Goal: Task Accomplishment & Management: Manage account settings

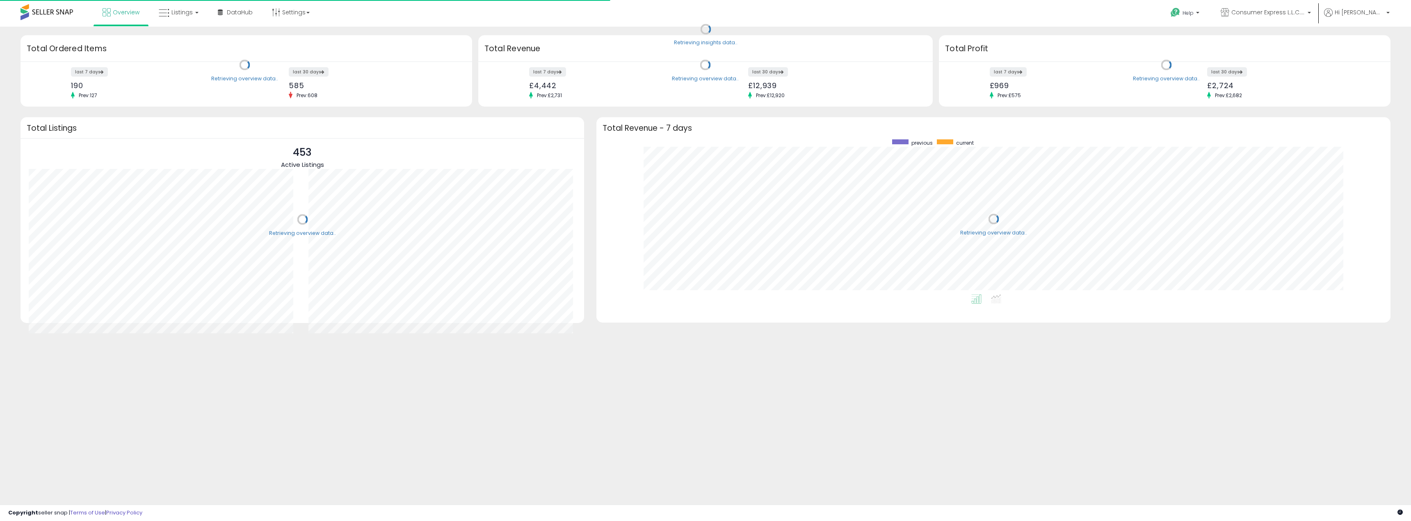
scroll to position [155, 778]
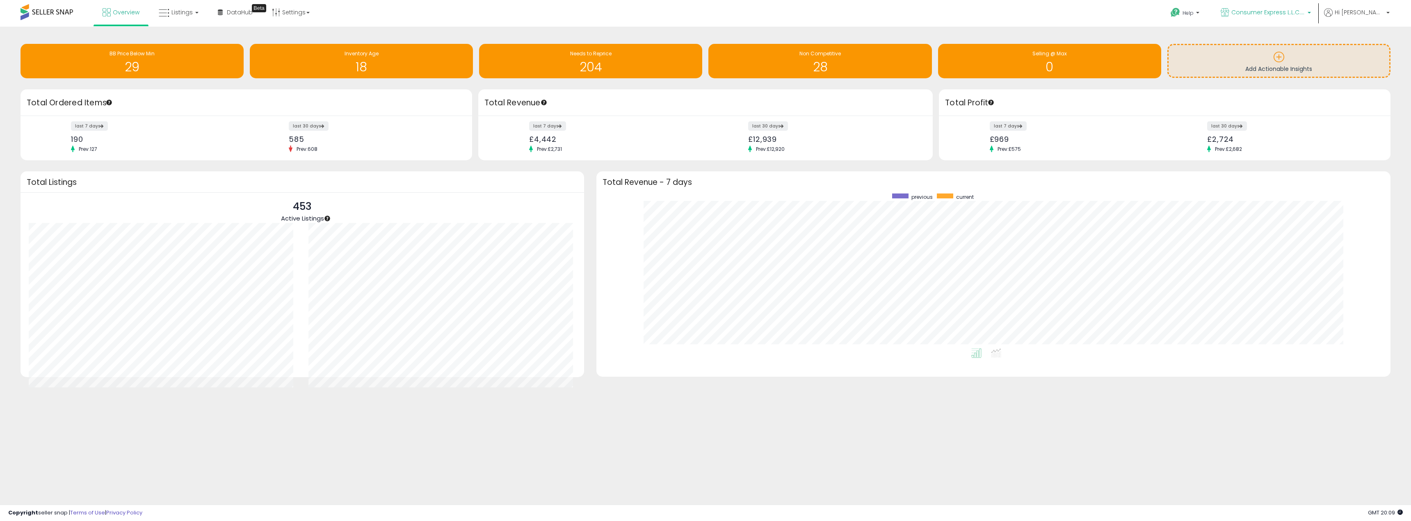
click at [1310, 21] on link "Consumer Express L.L.C. [GEOGRAPHIC_DATA]" at bounding box center [1266, 13] width 103 height 27
click at [1380, 20] on link "Hi [PERSON_NAME]" at bounding box center [1357, 17] width 66 height 18
click at [1370, 43] on link "Account" at bounding box center [1371, 44] width 22 height 8
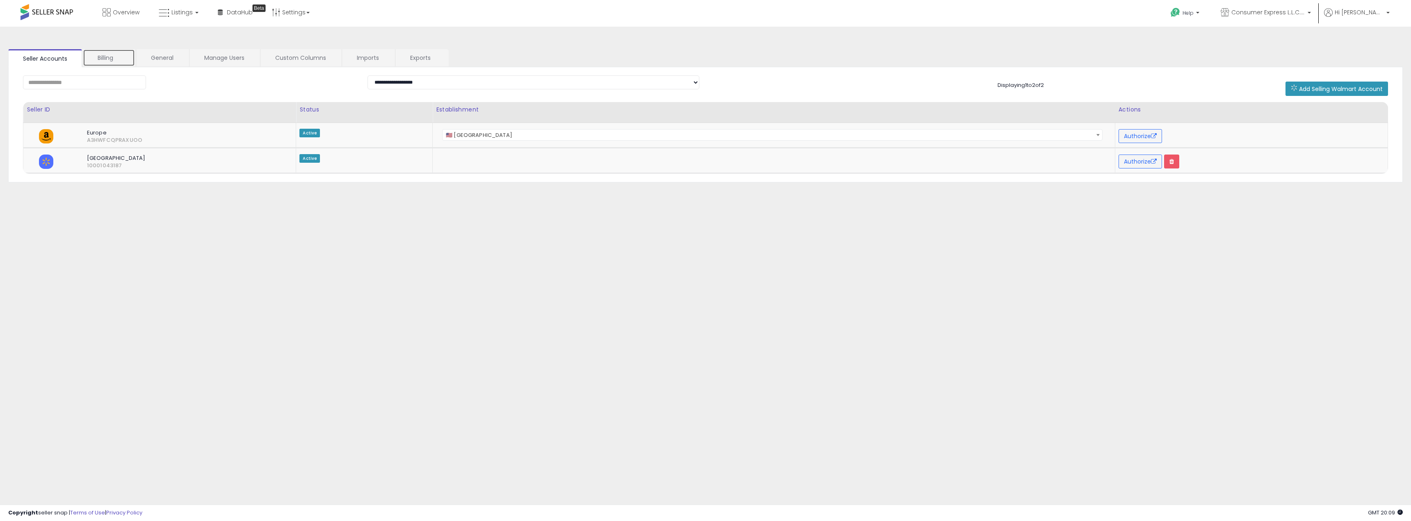
click at [123, 52] on link "Billing" at bounding box center [109, 57] width 52 height 17
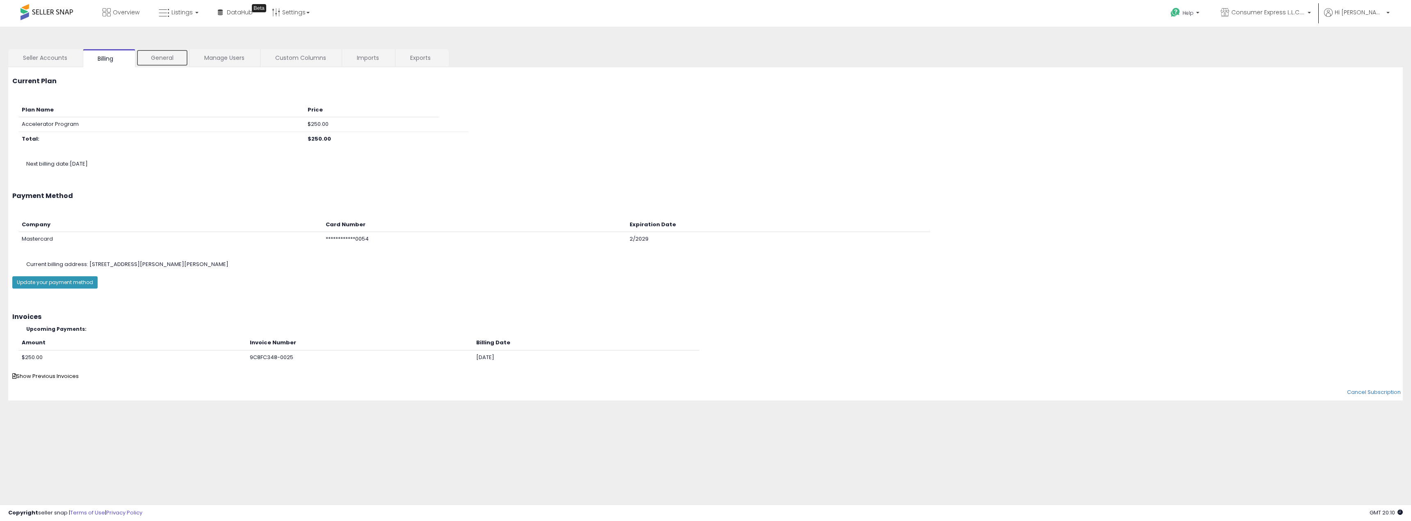
click at [156, 62] on link "General" at bounding box center [162, 57] width 52 height 17
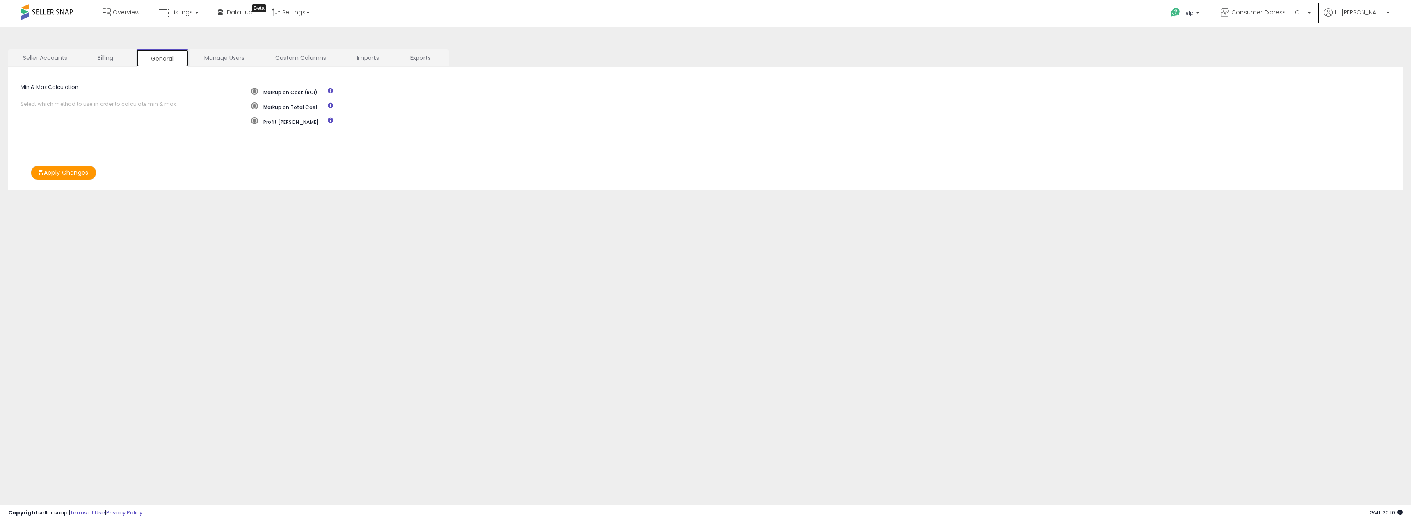
click at [138, 57] on link "General" at bounding box center [162, 58] width 53 height 18
click at [199, 56] on link "Manage Users" at bounding box center [224, 57] width 70 height 17
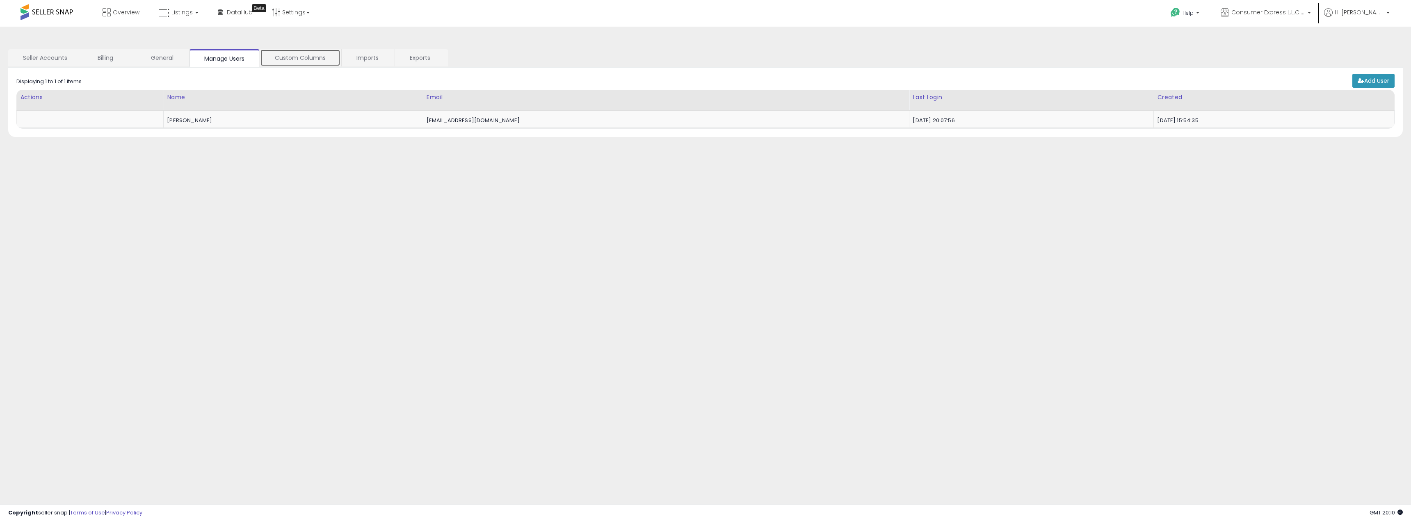
click at [285, 57] on link "Custom Columns" at bounding box center [300, 57] width 80 height 17
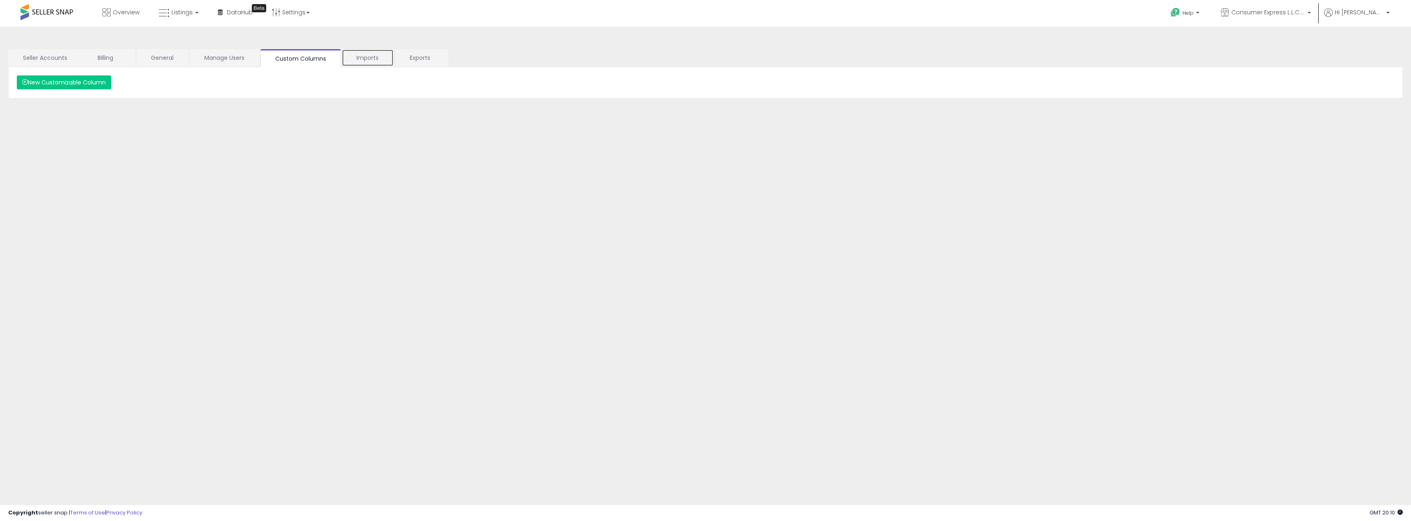
click at [358, 57] on link "Imports" at bounding box center [368, 57] width 52 height 17
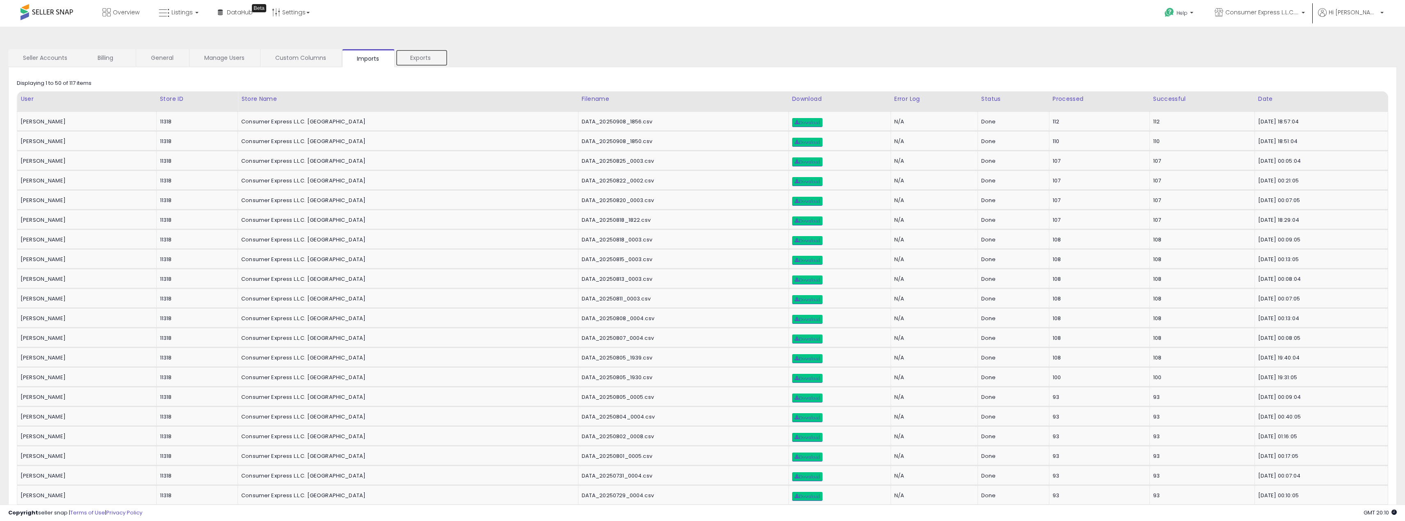
click at [423, 57] on link "Exports" at bounding box center [421, 57] width 53 height 17
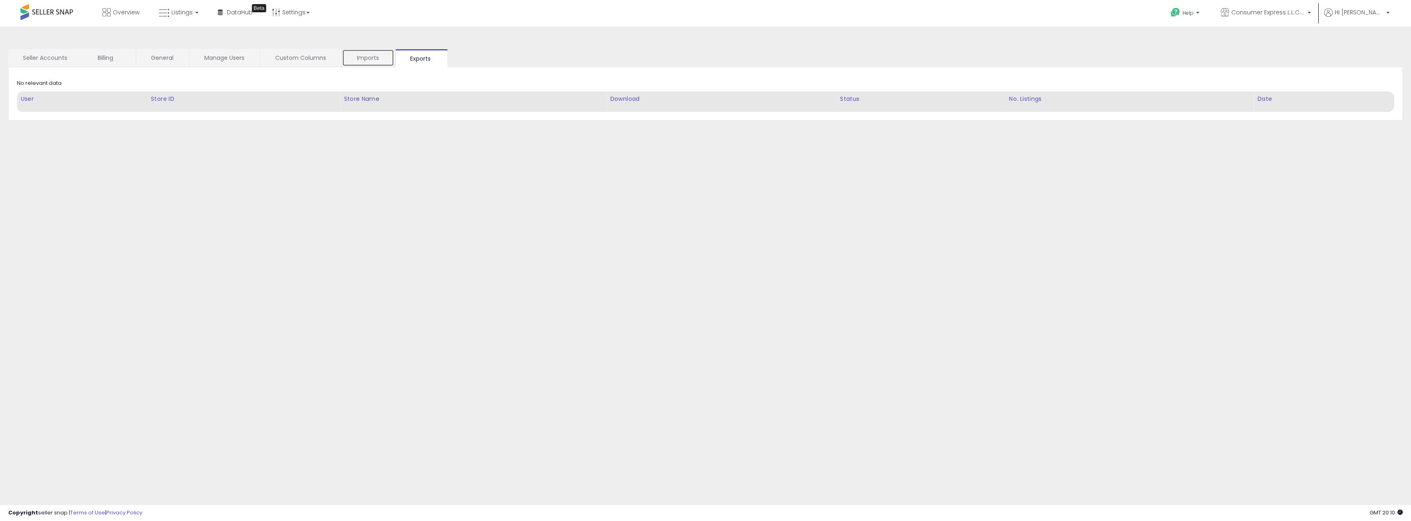
click at [357, 56] on link "Imports" at bounding box center [368, 57] width 52 height 17
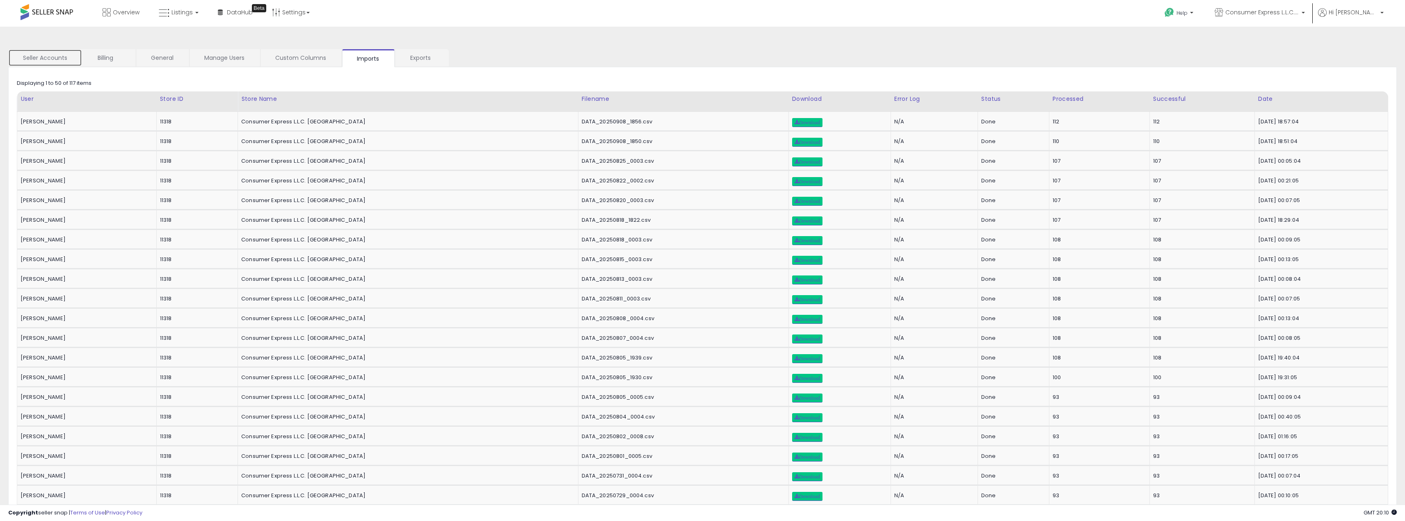
click at [61, 55] on link "Seller Accounts" at bounding box center [45, 57] width 74 height 17
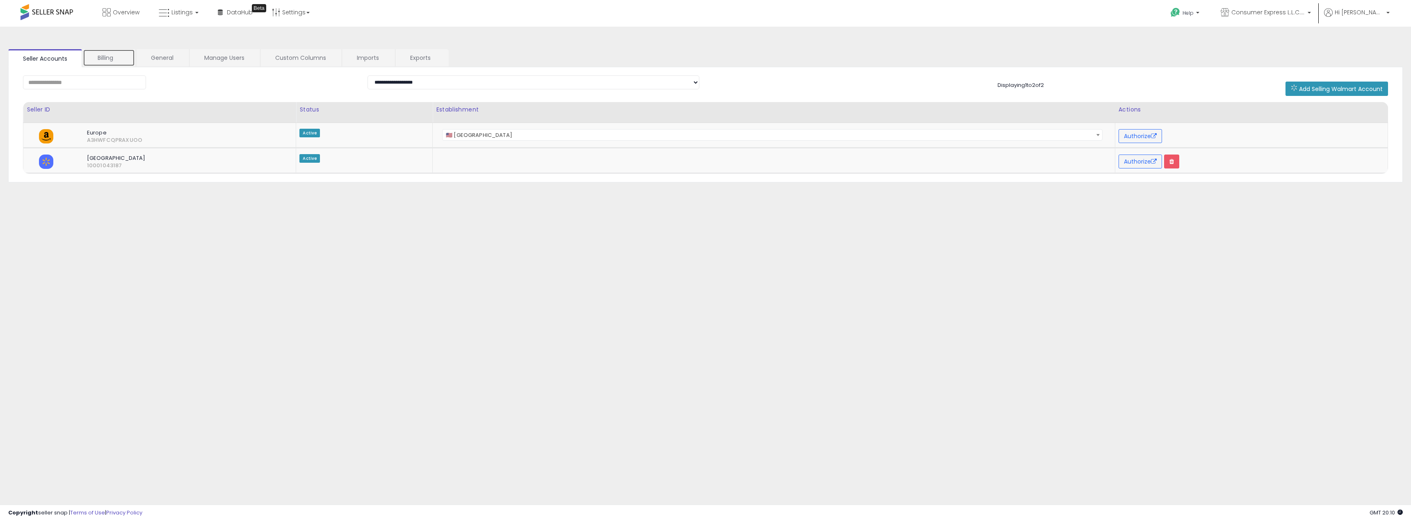
click at [97, 52] on link "Billing" at bounding box center [109, 57] width 52 height 17
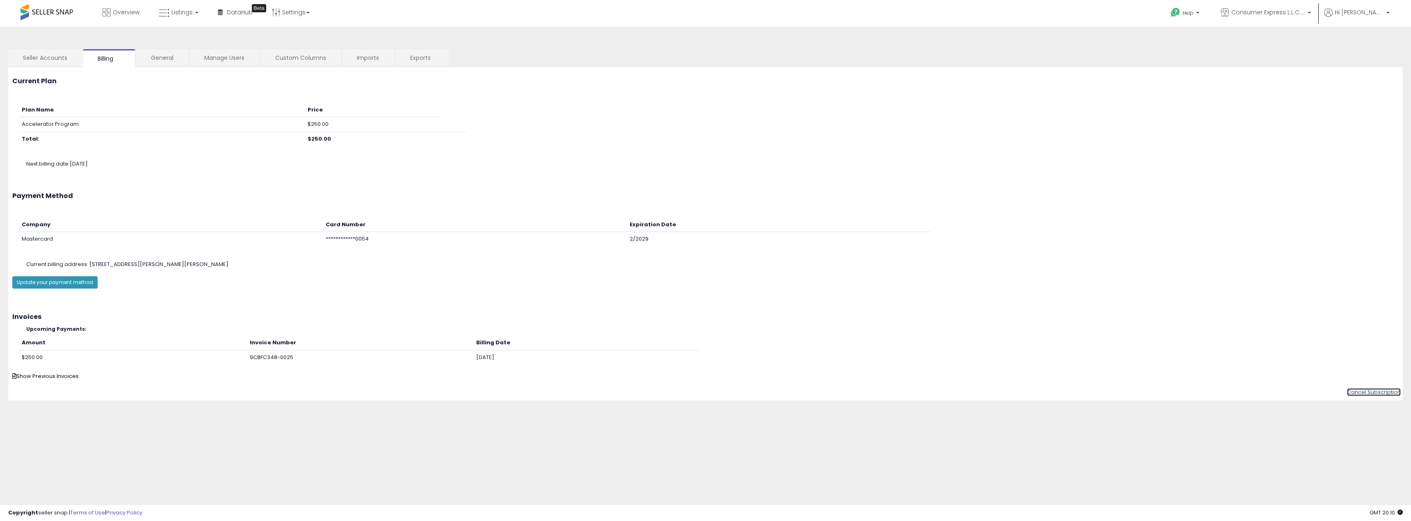
click at [1358, 390] on link "Cancel Subscription" at bounding box center [1374, 392] width 54 height 8
